Goal: Find specific page/section: Find specific page/section

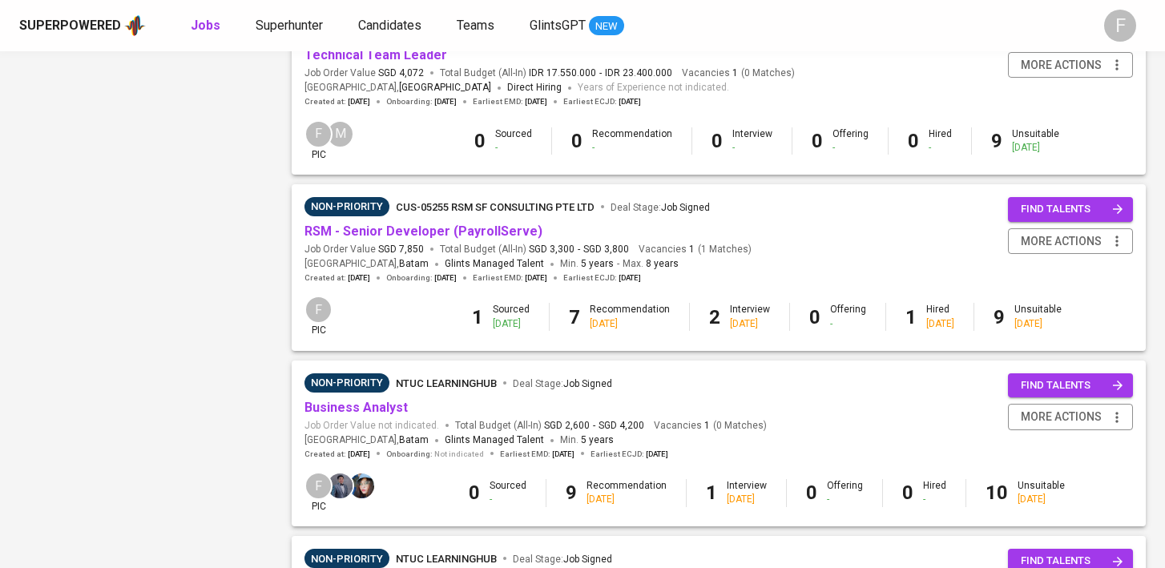
scroll to position [1287, 0]
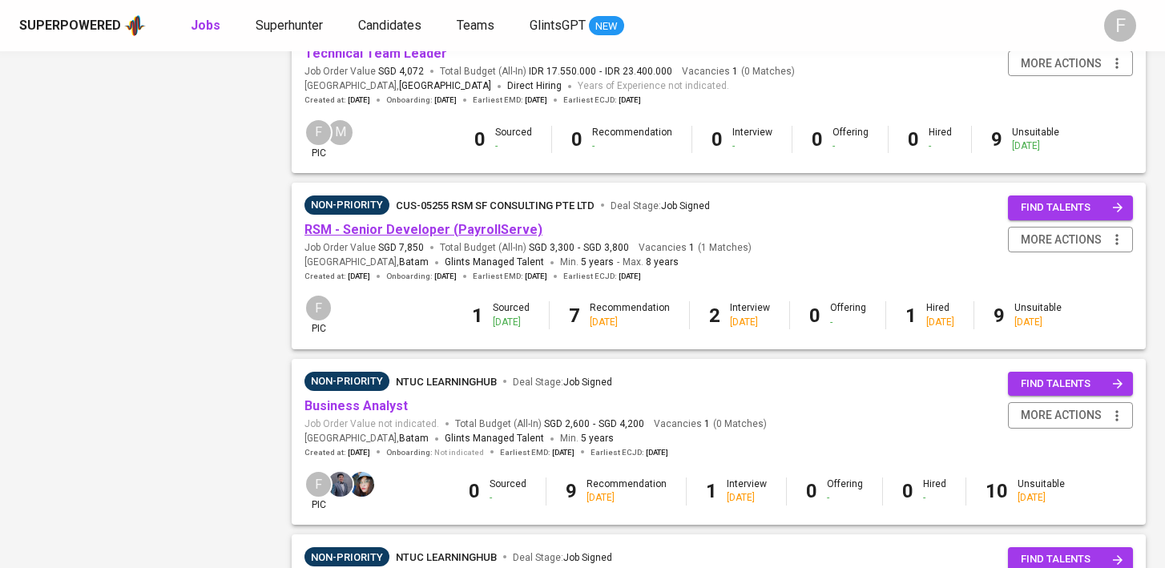
click at [448, 232] on link "RSM - Senior Developer (PayrollServe)" at bounding box center [423, 229] width 238 height 15
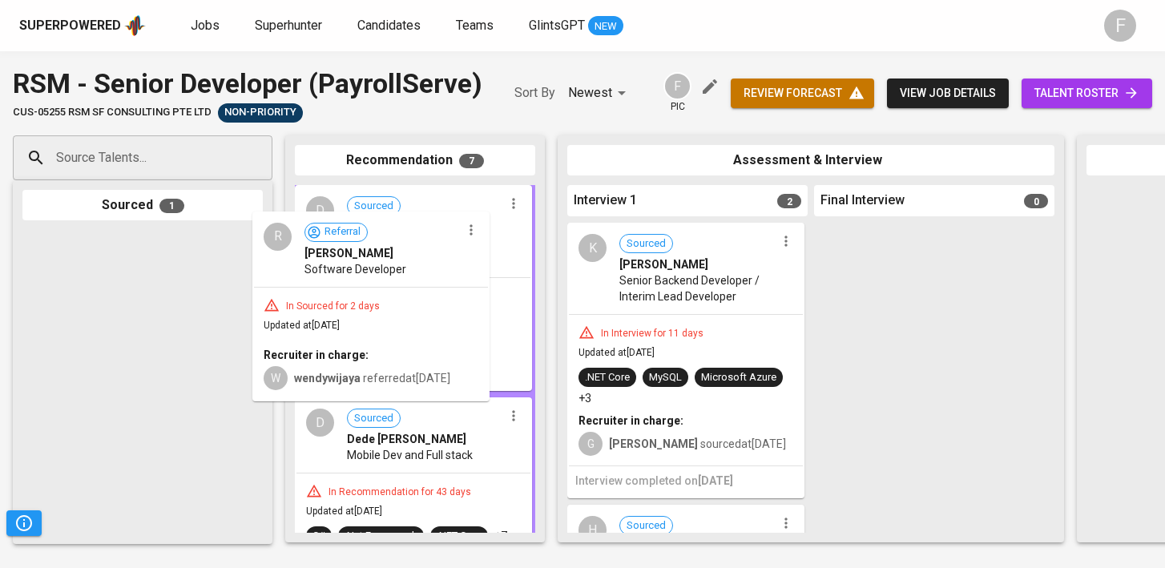
drag, startPoint x: 127, startPoint y: 304, endPoint x: 381, endPoint y: 285, distance: 255.5
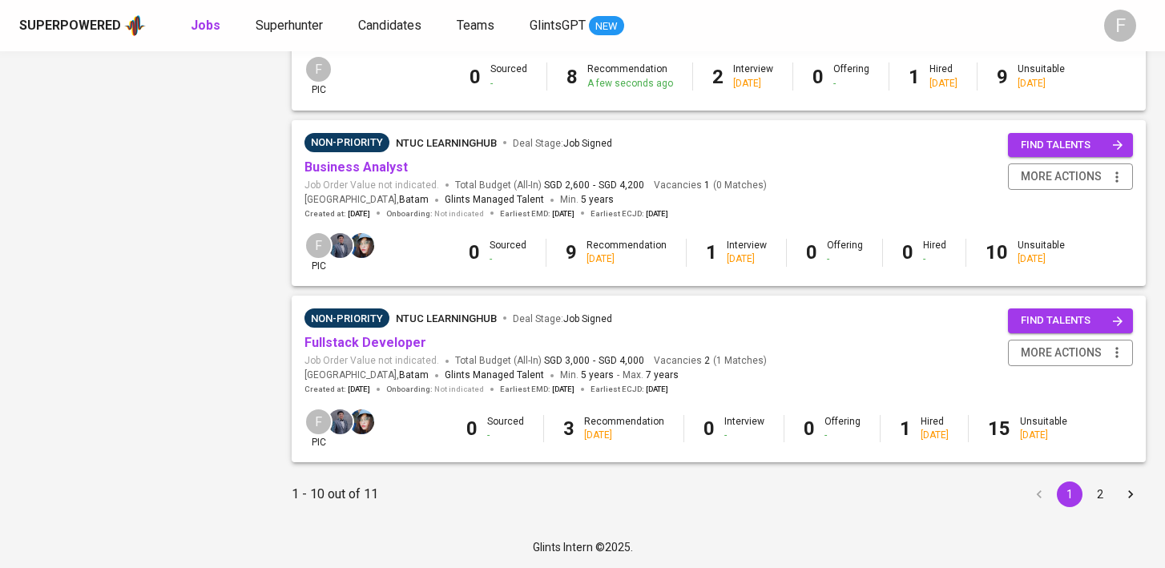
scroll to position [1533, 0]
click at [360, 163] on link "Business Analyst" at bounding box center [355, 166] width 103 height 15
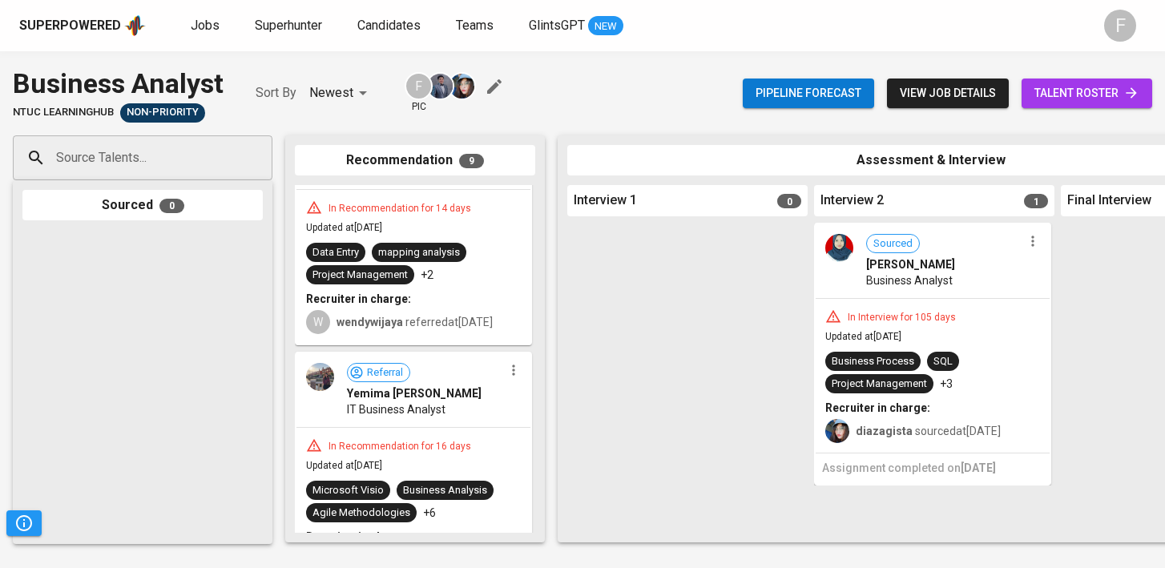
scroll to position [360, 0]
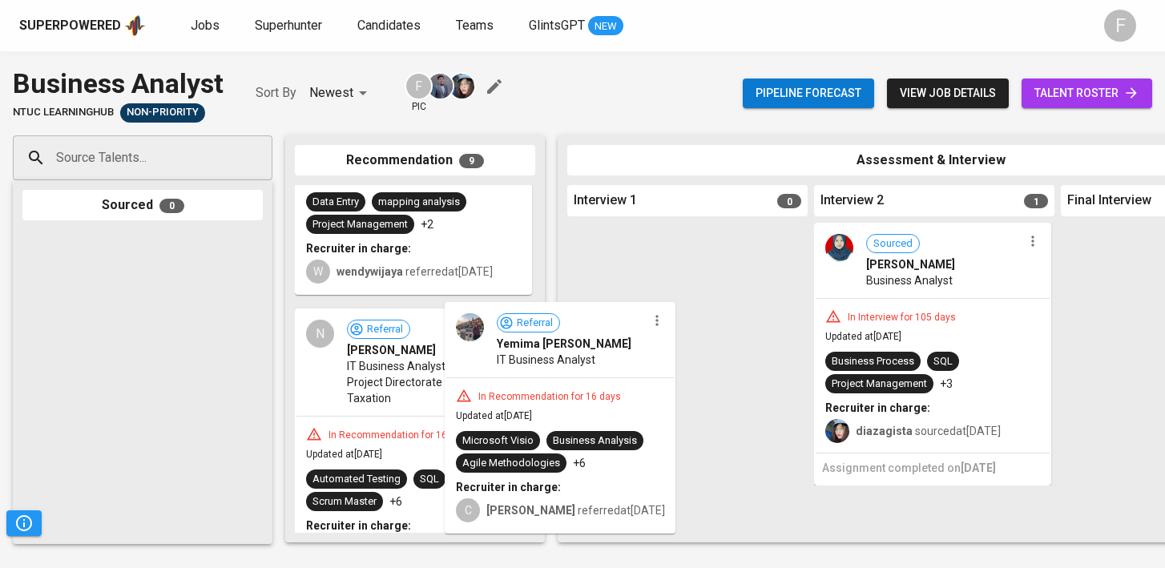
drag, startPoint x: 389, startPoint y: 373, endPoint x: 619, endPoint y: 345, distance: 231.7
